Goal: Task Accomplishment & Management: Manage account settings

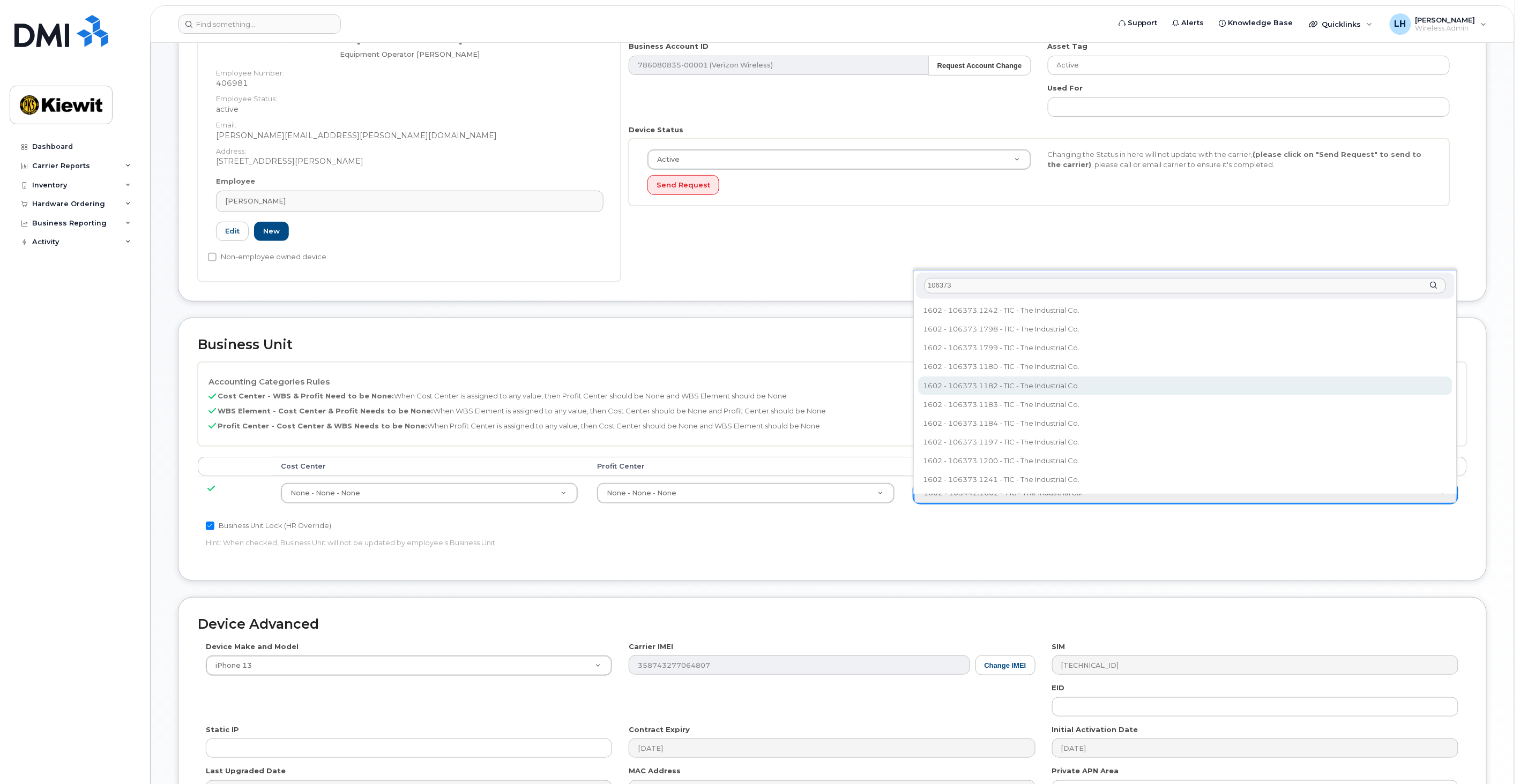
scroll to position [193, 0]
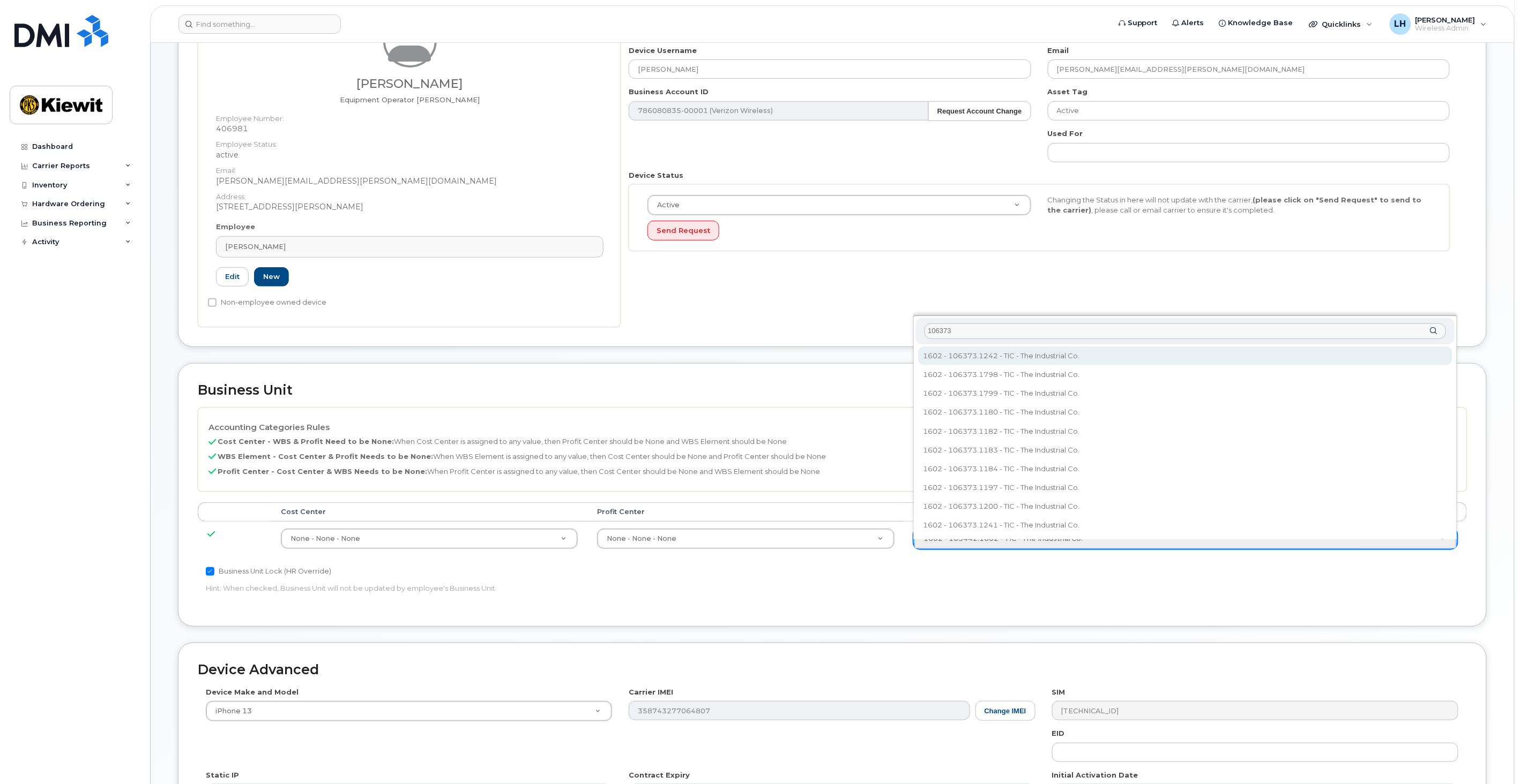
click at [1045, 334] on input "106373" at bounding box center [1184, 332] width 521 height 16
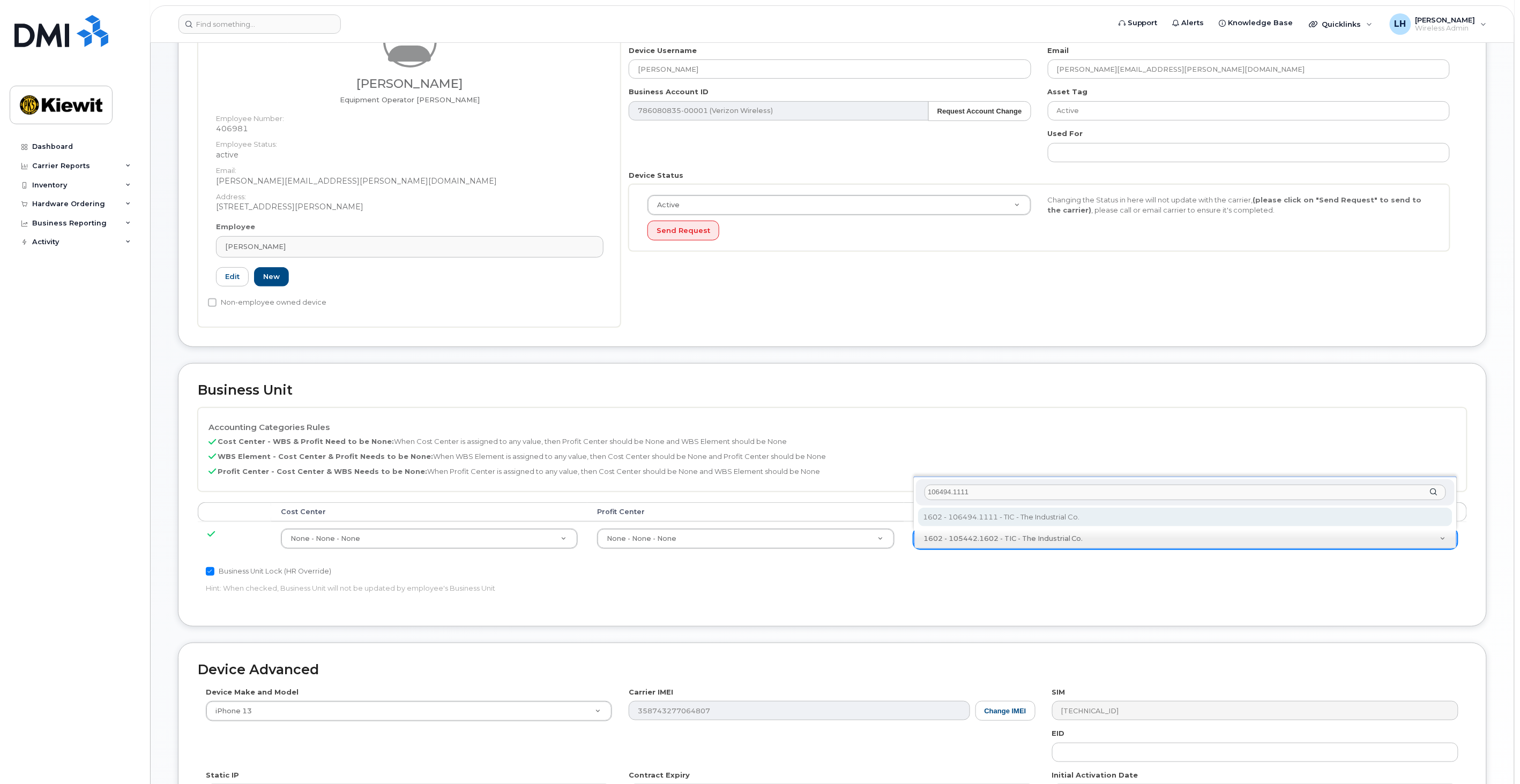
type input "106494.1111"
type input "35946483"
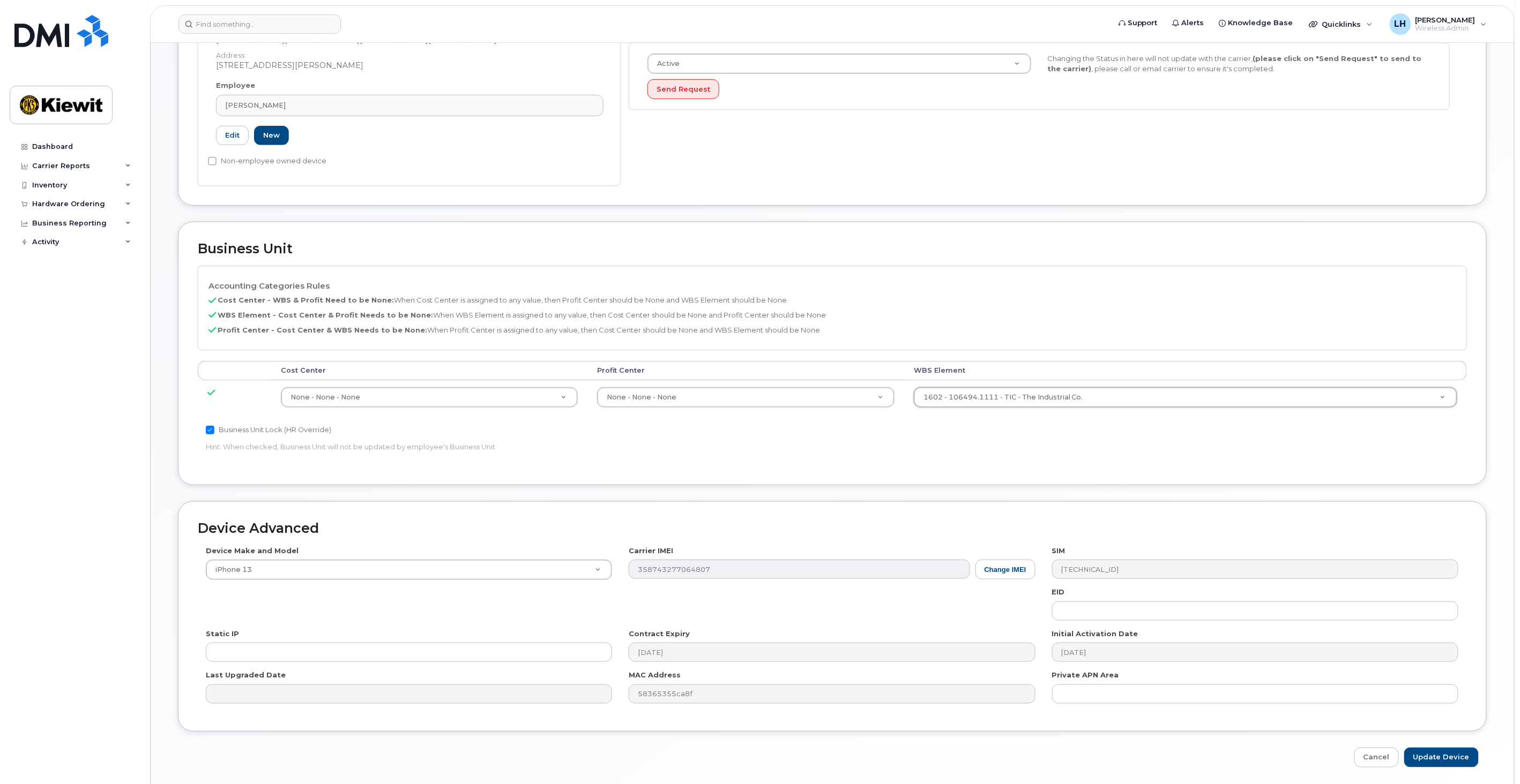
scroll to position [372, 0]
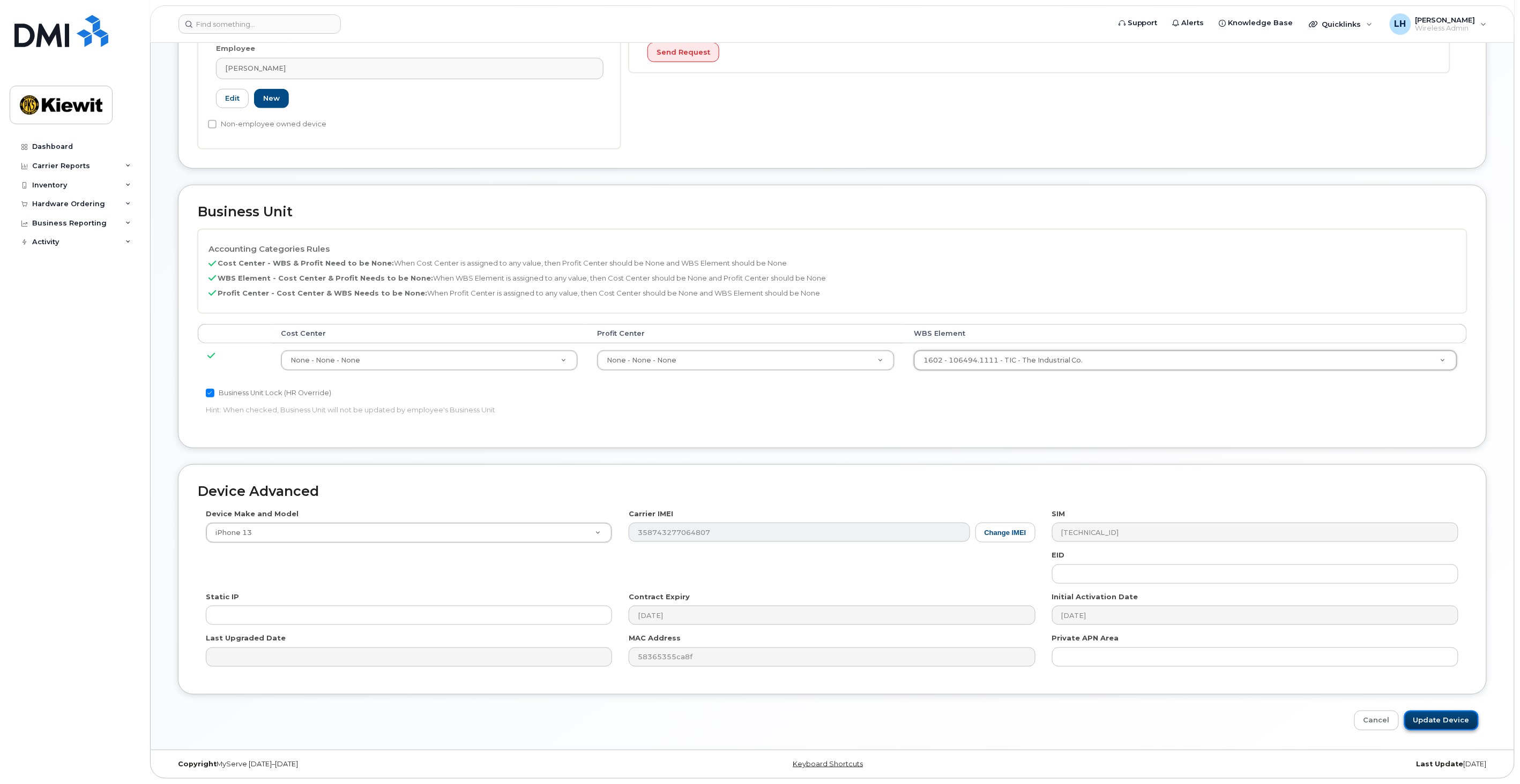
click at [1454, 720] on input "Update Device" at bounding box center [1441, 720] width 75 height 20
type input "Saving..."
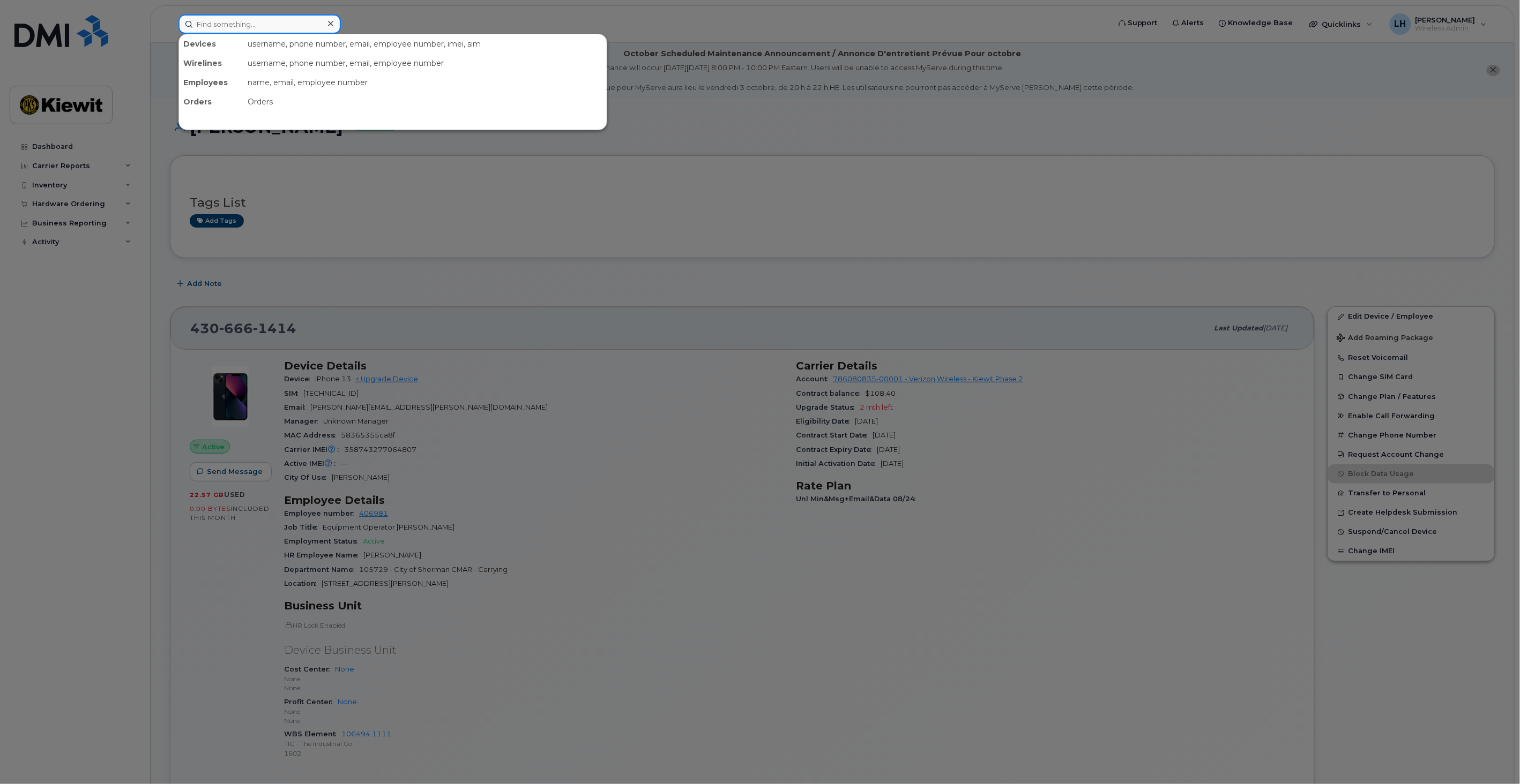
click at [233, 21] on input at bounding box center [259, 24] width 163 height 20
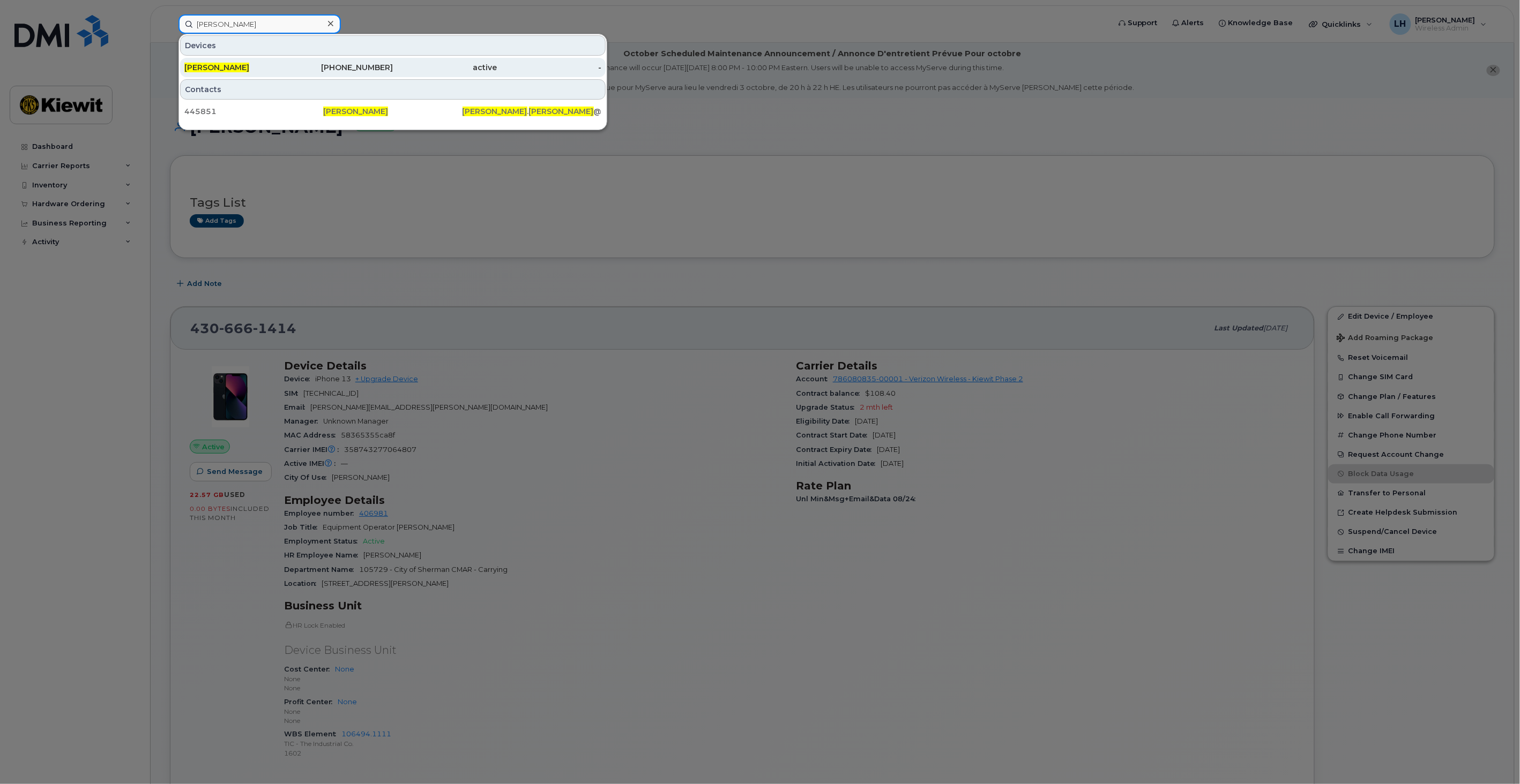
type input "[PERSON_NAME]"
click at [285, 63] on div "[PERSON_NAME]" at bounding box center [237, 68] width 105 height 11
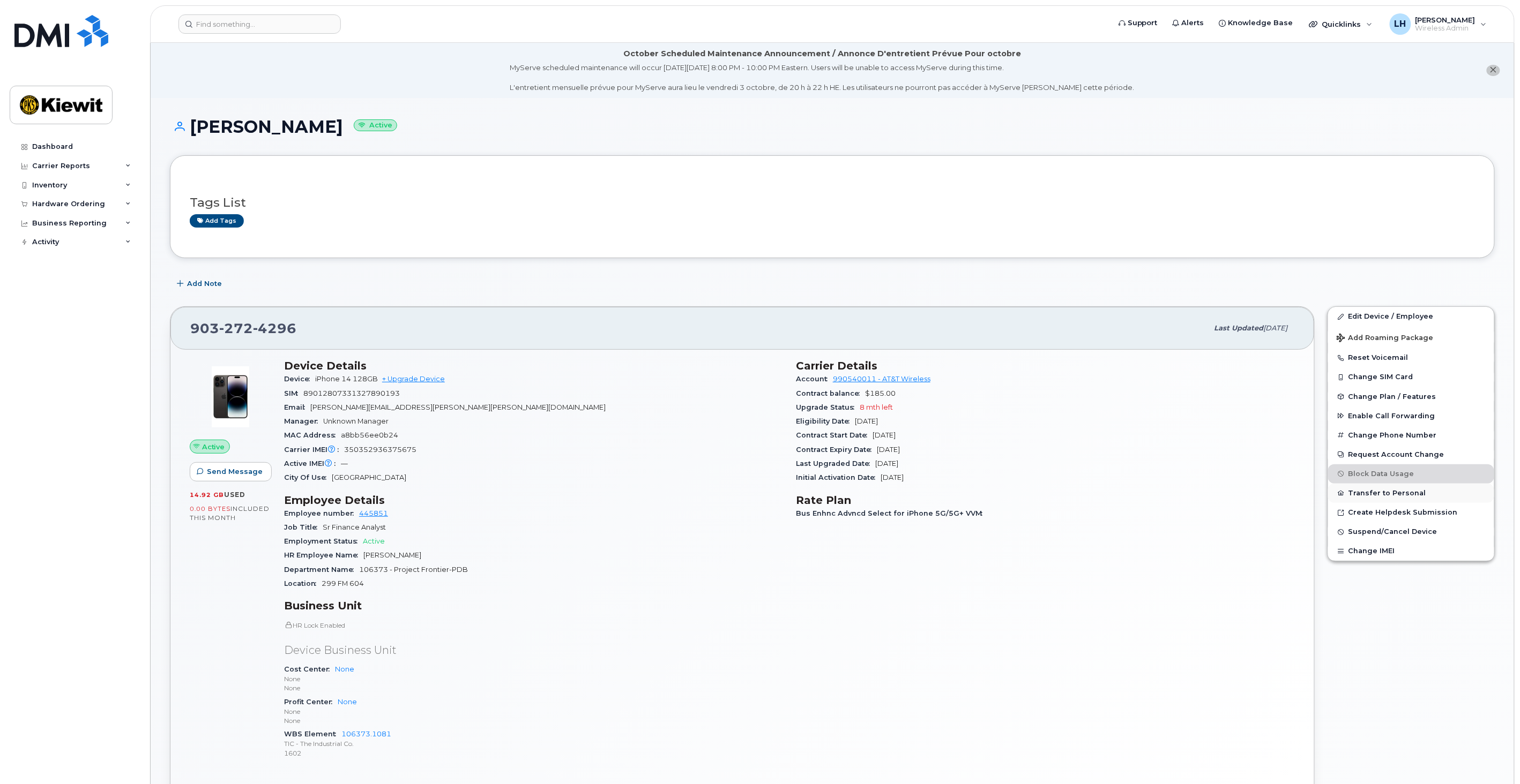
click at [1384, 493] on button "Transfer to Personal" at bounding box center [1411, 493] width 166 height 20
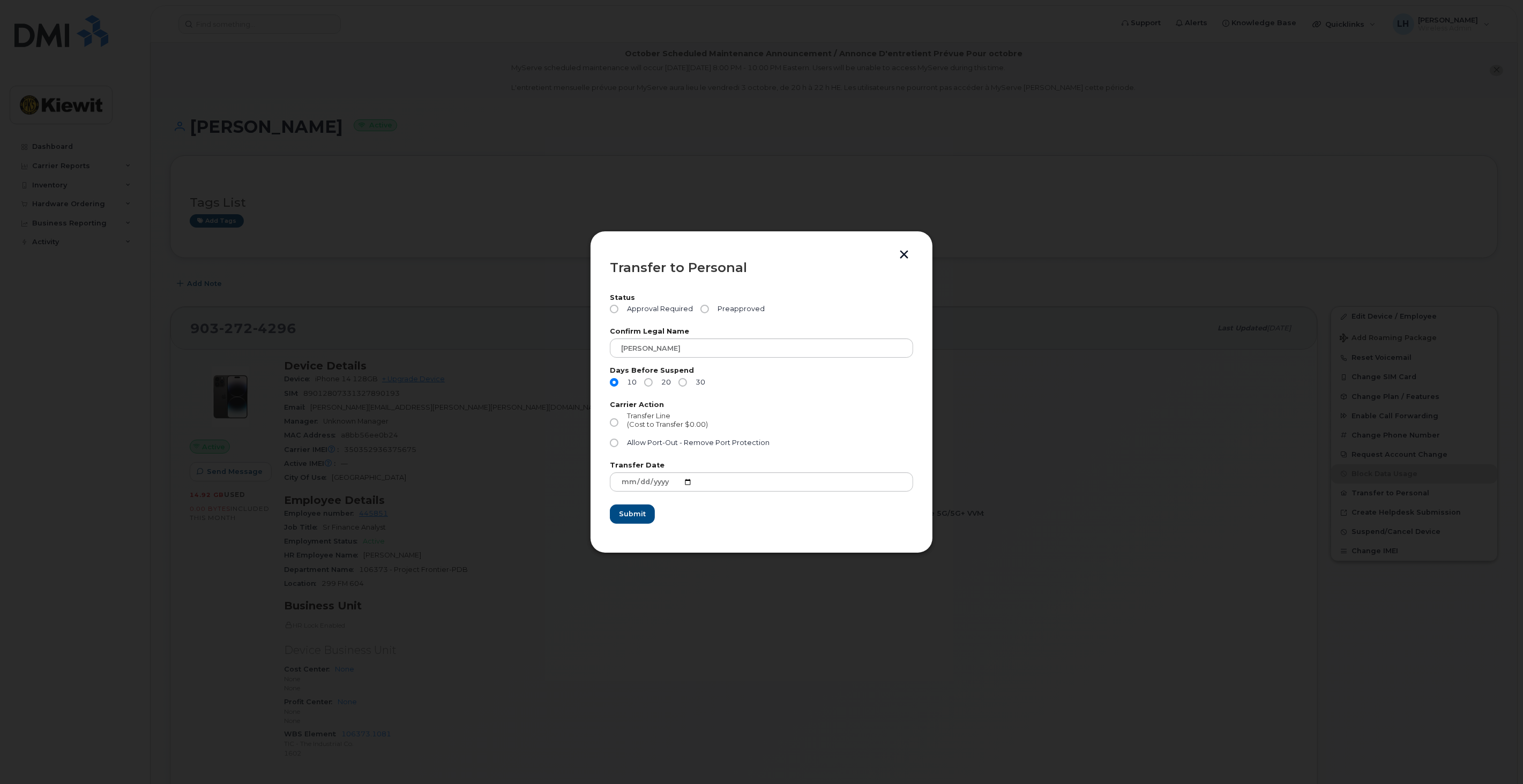
click at [616, 420] on input "Transfer Line (Cost to Transfer $0.00)" at bounding box center [614, 423] width 9 height 9
radio input "true"
click at [748, 441] on span "Allow Port-Out - Remove Port Protection" at bounding box center [698, 442] width 142 height 8
click at [618, 441] on input "Allow Port-Out - Remove Port Protection" at bounding box center [614, 442] width 9 height 9
radio input "true"
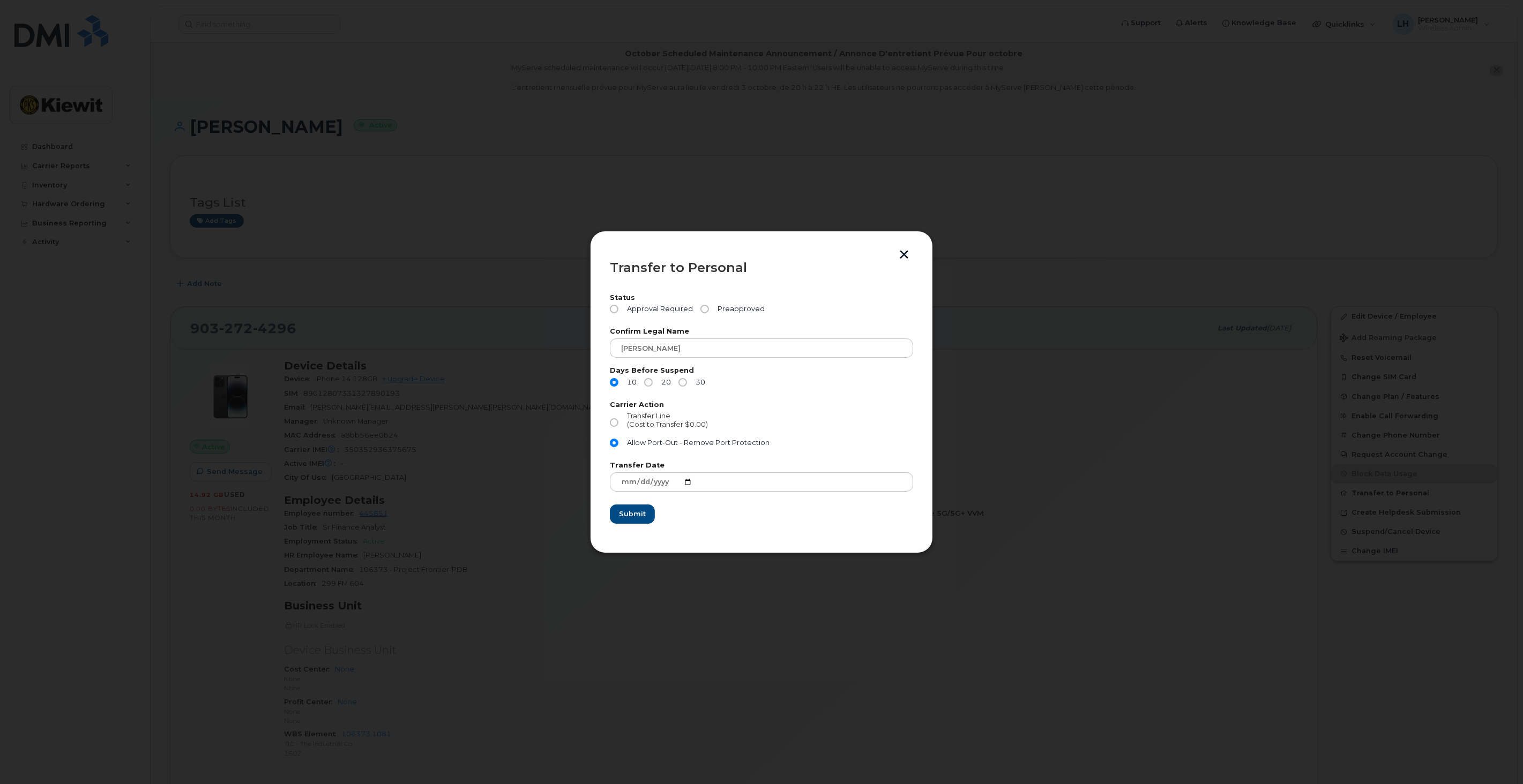
click at [661, 426] on div "(Cost to Transfer $0.00)" at bounding box center [667, 424] width 81 height 9
click at [618, 426] on input "Transfer Line (Cost to Transfer $0.00)" at bounding box center [614, 423] width 9 height 9
radio input "true"
drag, startPoint x: 717, startPoint y: 308, endPoint x: 705, endPoint y: 326, distance: 21.6
click at [717, 308] on span "Preapproved" at bounding box center [739, 309] width 51 height 9
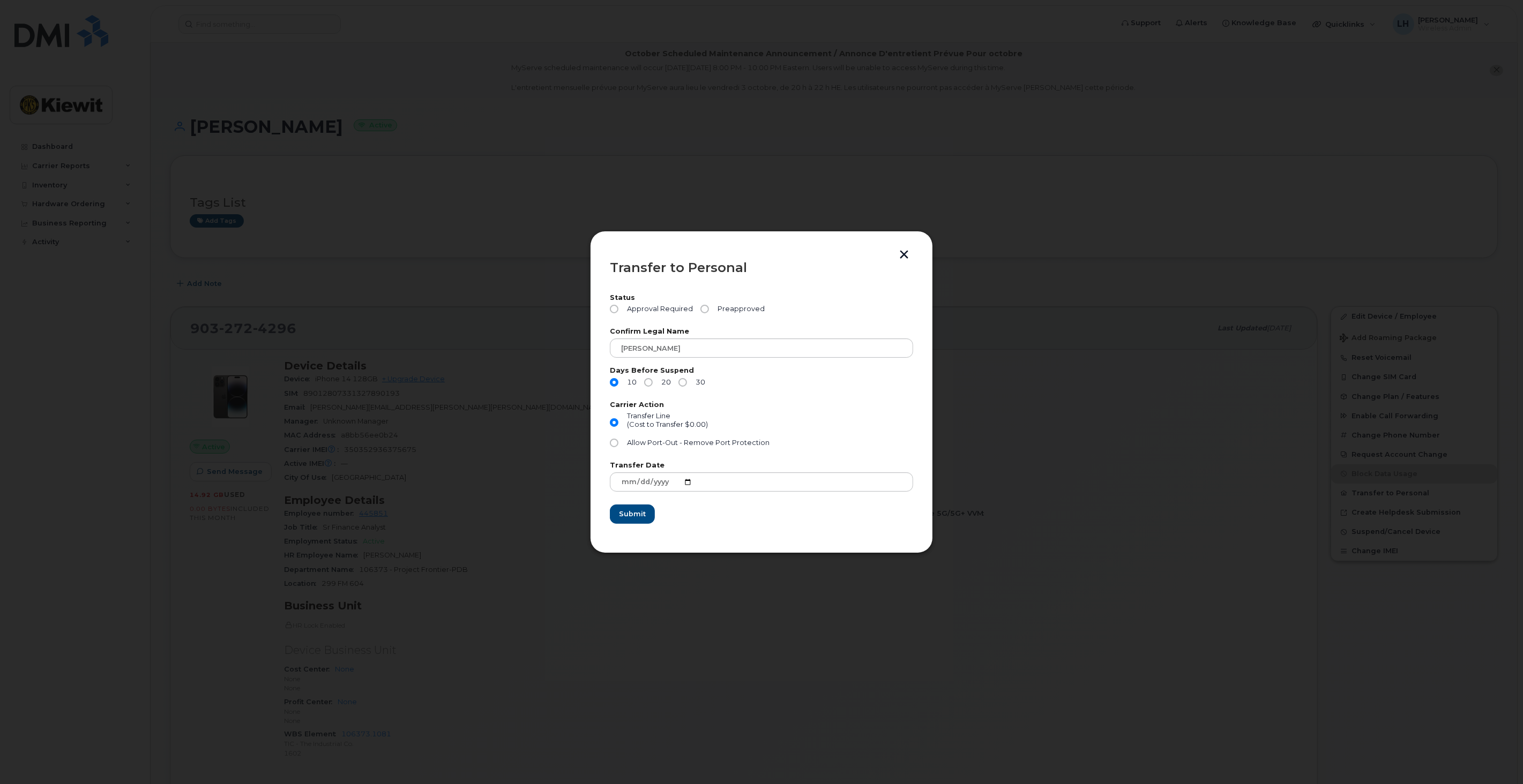
click at [709, 308] on input "Preapproved" at bounding box center [704, 309] width 9 height 9
radio input "true"
click at [642, 515] on span "Submit" at bounding box center [632, 514] width 27 height 10
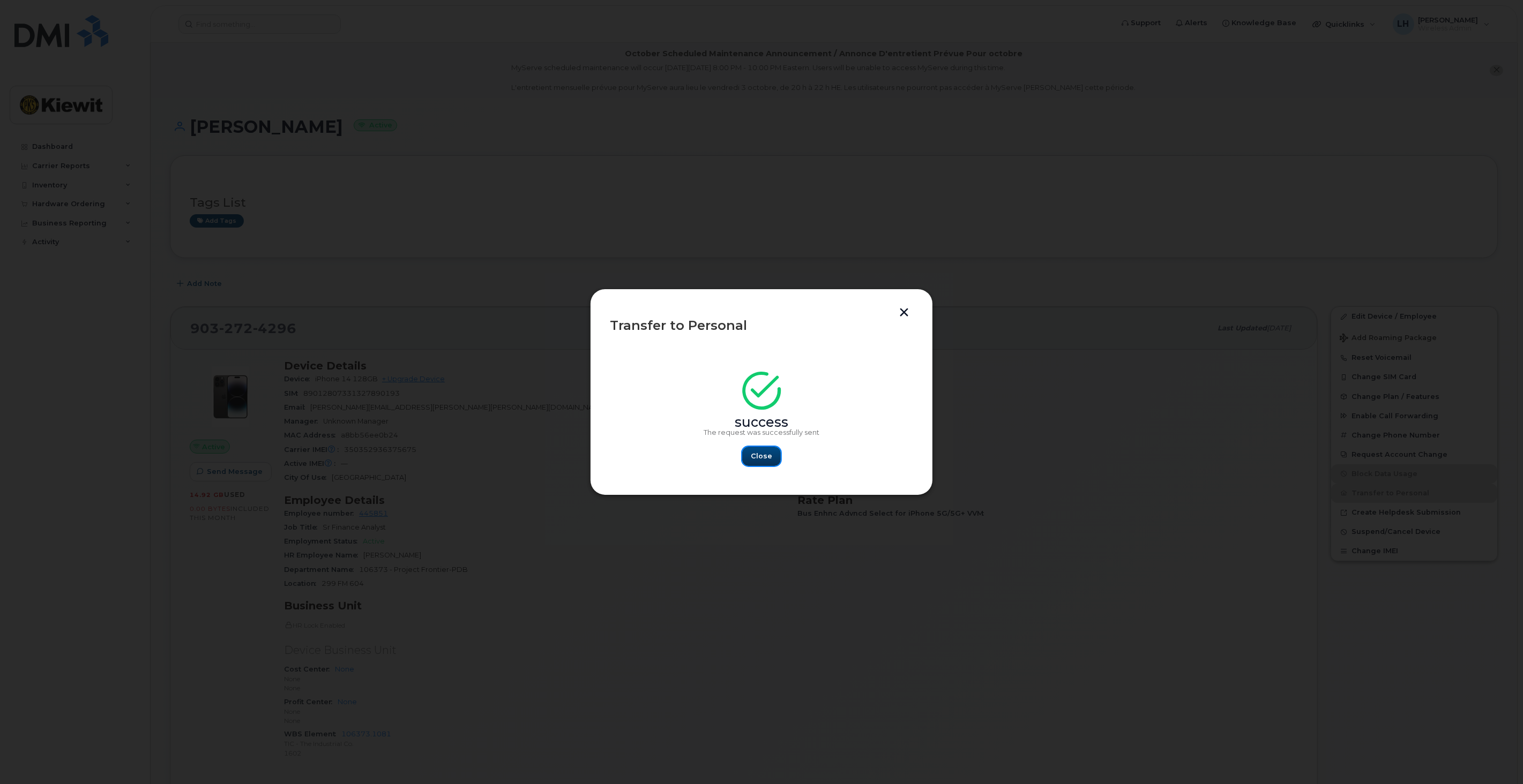
click at [750, 457] on button "Close" at bounding box center [761, 456] width 39 height 20
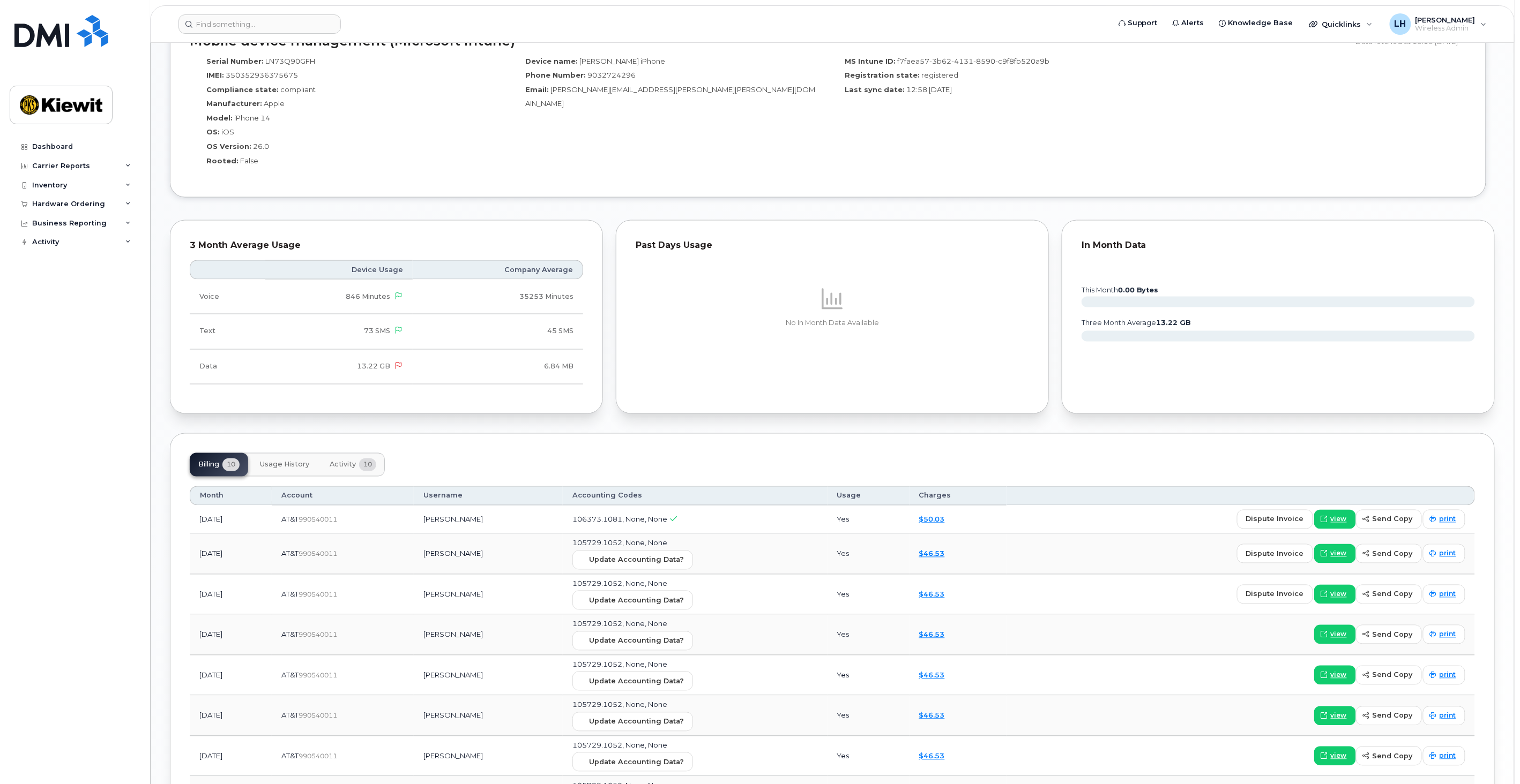
scroll to position [833, 0]
